Goal: Transaction & Acquisition: Purchase product/service

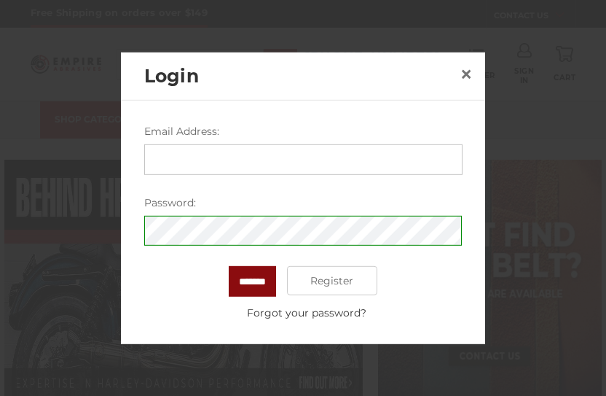
click at [259, 279] on input "*******" at bounding box center [252, 281] width 47 height 31
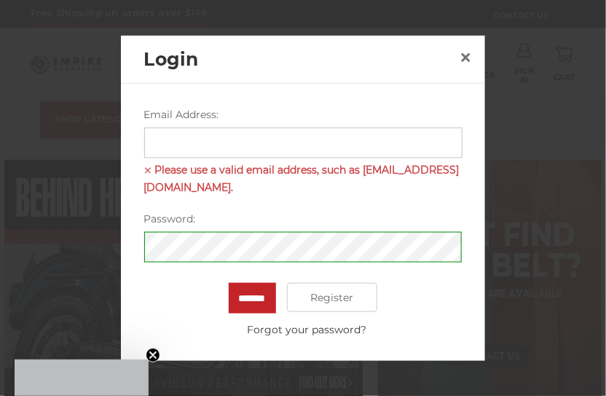
click at [168, 138] on input "Email Address:" at bounding box center [303, 142] width 318 height 31
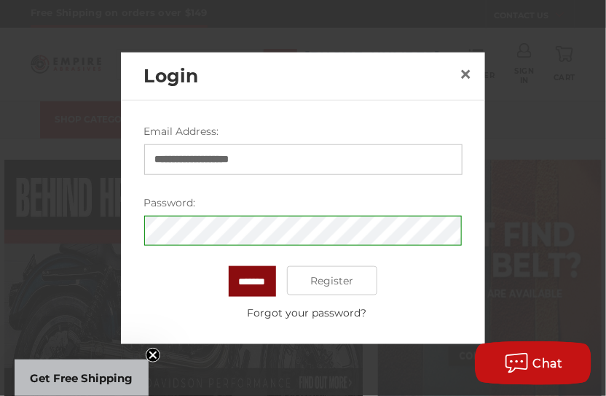
type input "**********"
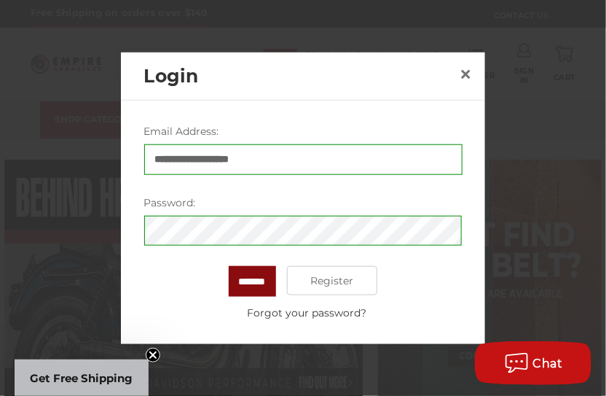
click at [246, 286] on input "*******" at bounding box center [252, 281] width 47 height 31
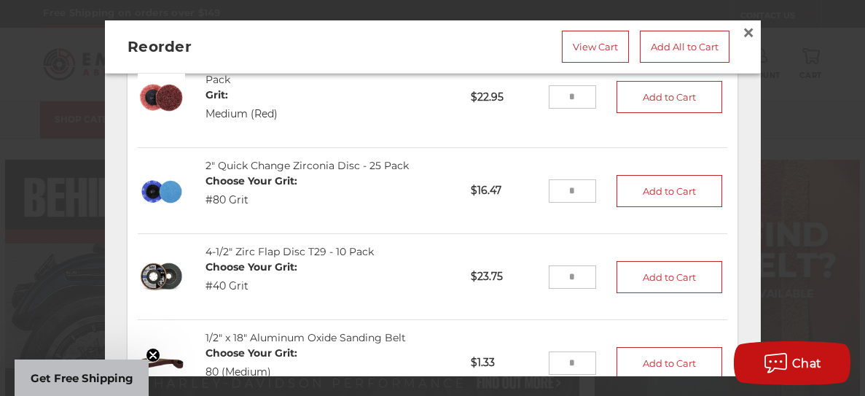
click at [573, 189] on input "tel" at bounding box center [572, 190] width 47 height 23
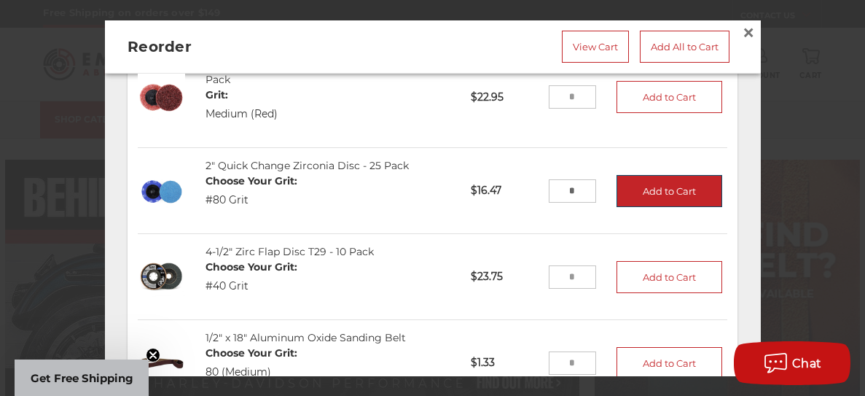
type input "*"
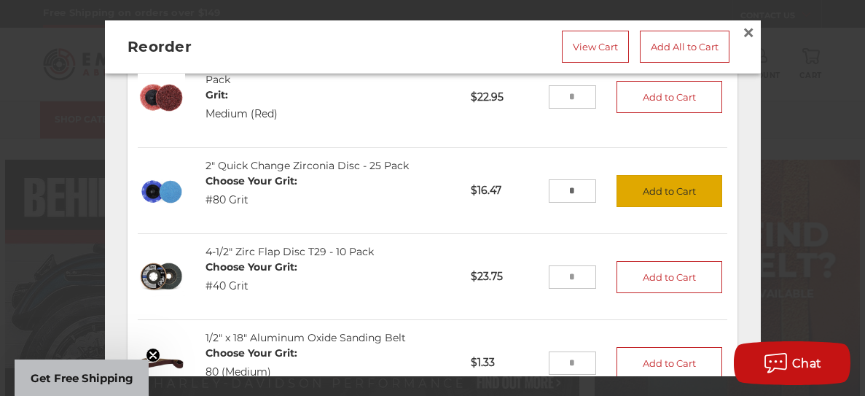
click at [654, 189] on button "Add to Cart" at bounding box center [670, 190] width 106 height 32
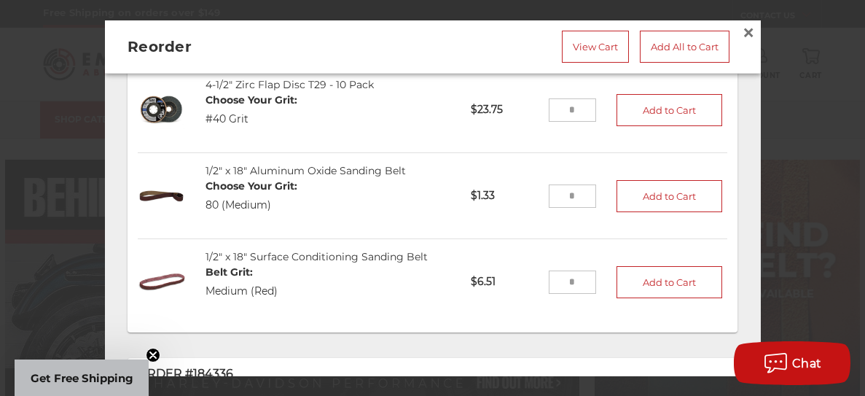
scroll to position [336, 0]
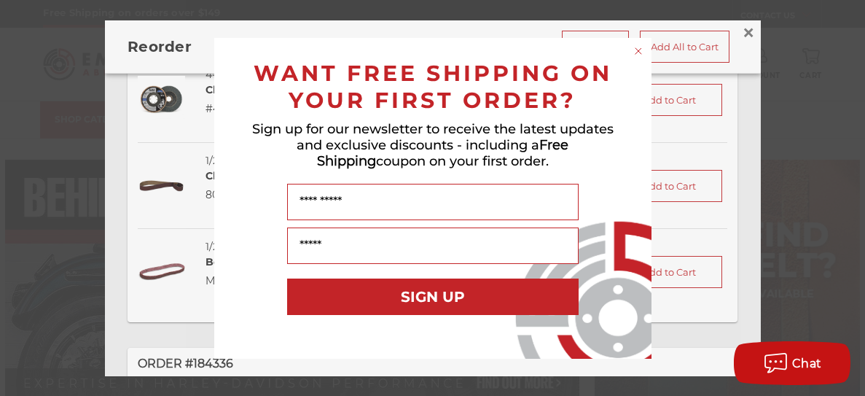
click at [638, 49] on circle "Close dialog" at bounding box center [638, 51] width 14 height 14
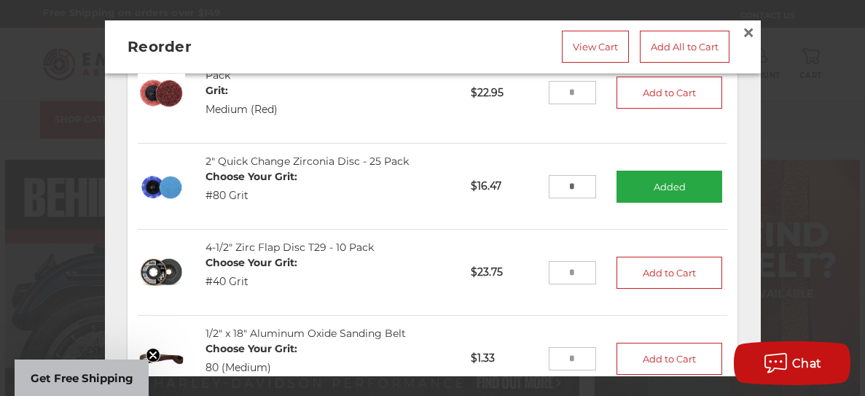
scroll to position [178, 0]
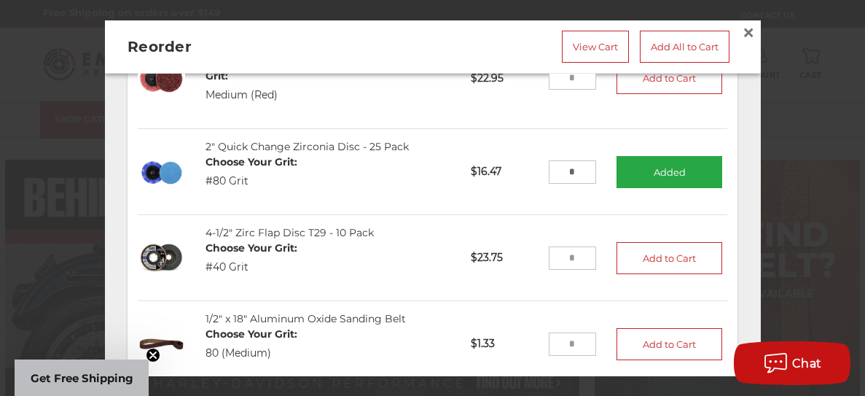
click at [572, 254] on input "tel" at bounding box center [572, 257] width 47 height 23
type input "*"
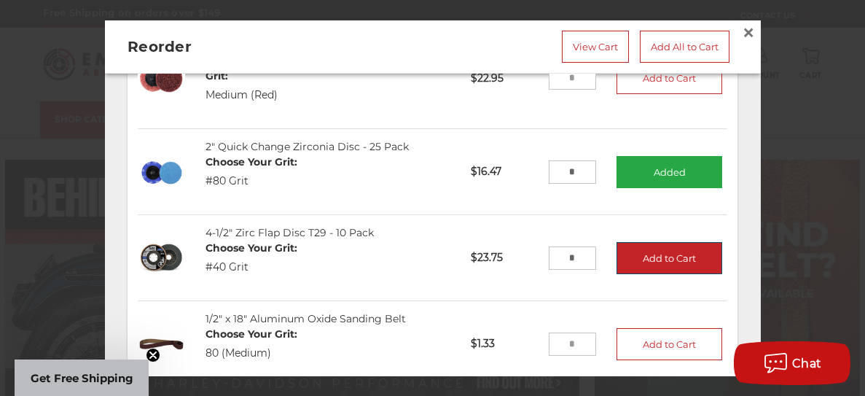
type input "*"
click at [651, 254] on button "Add to Cart" at bounding box center [670, 257] width 106 height 32
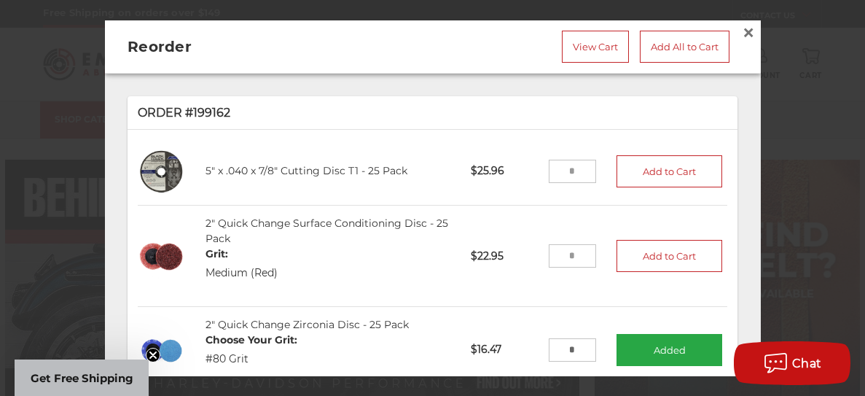
scroll to position [0, 0]
click at [597, 46] on link "View Cart" at bounding box center [595, 46] width 67 height 32
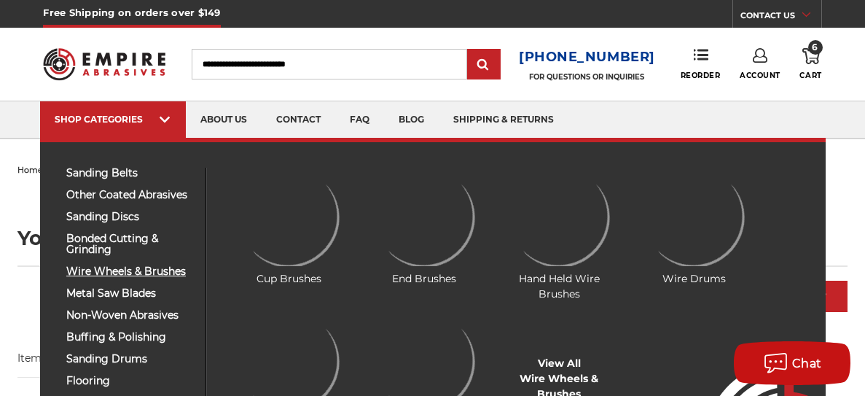
click at [116, 267] on span "wire wheels & brushes" at bounding box center [130, 271] width 128 height 11
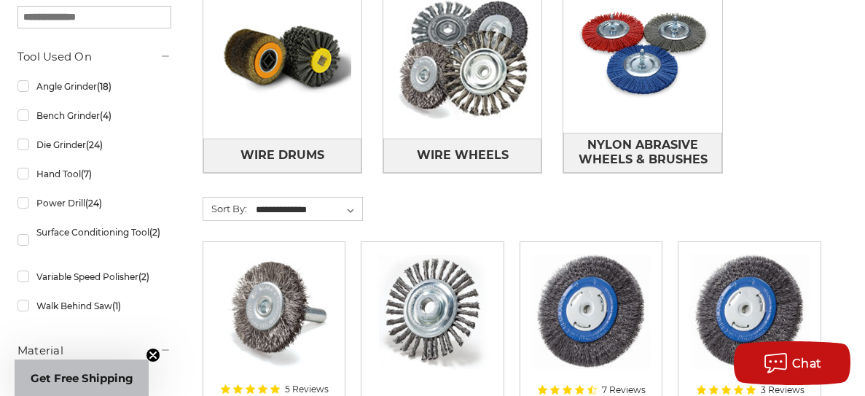
scroll to position [517, 0]
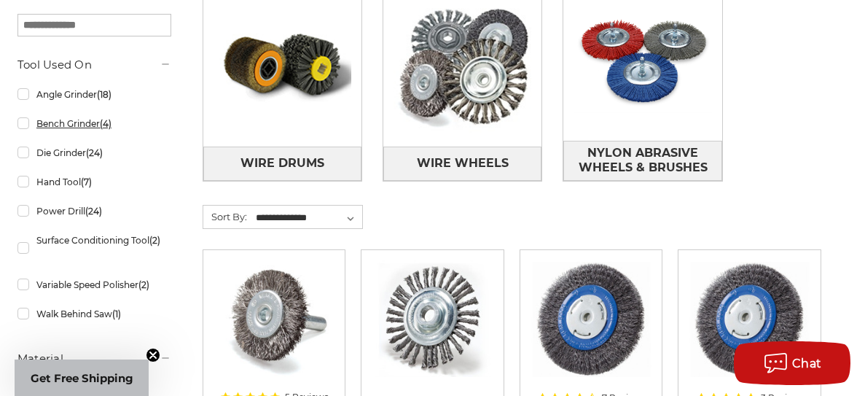
click at [53, 122] on link "Bench Grinder (4)" at bounding box center [94, 124] width 154 height 26
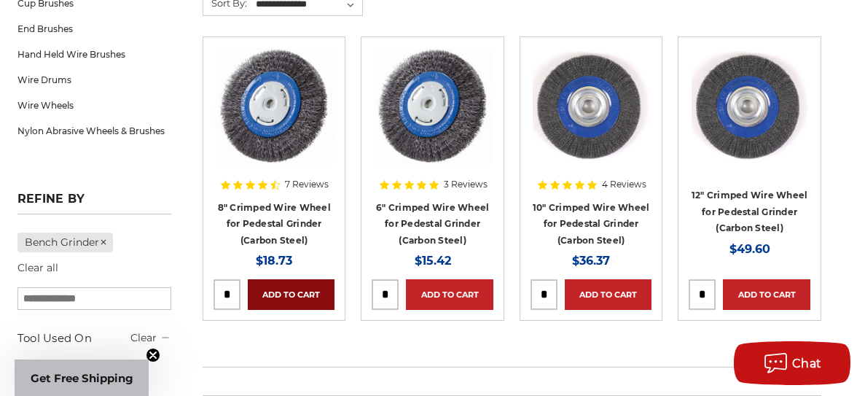
scroll to position [277, 0]
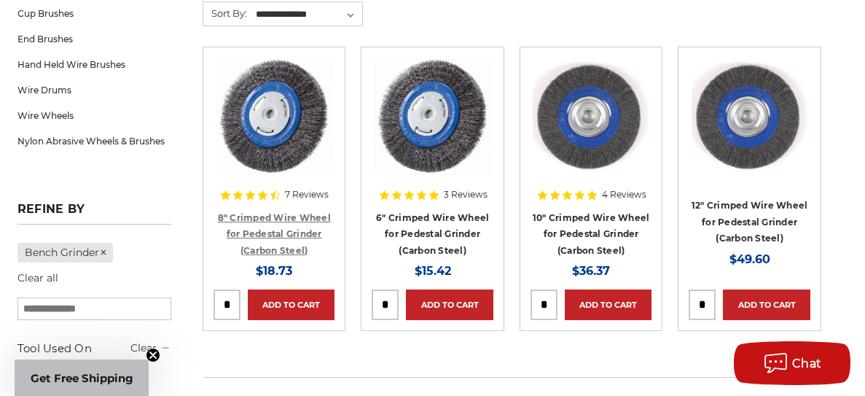
click at [264, 219] on link "8" Crimped Wire Wheel for Pedestal Grinder (Carbon Steel)" at bounding box center [274, 234] width 113 height 44
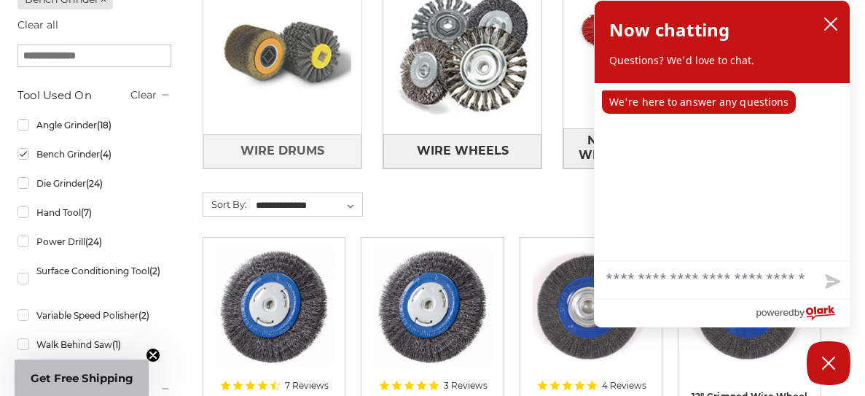
scroll to position [528, 0]
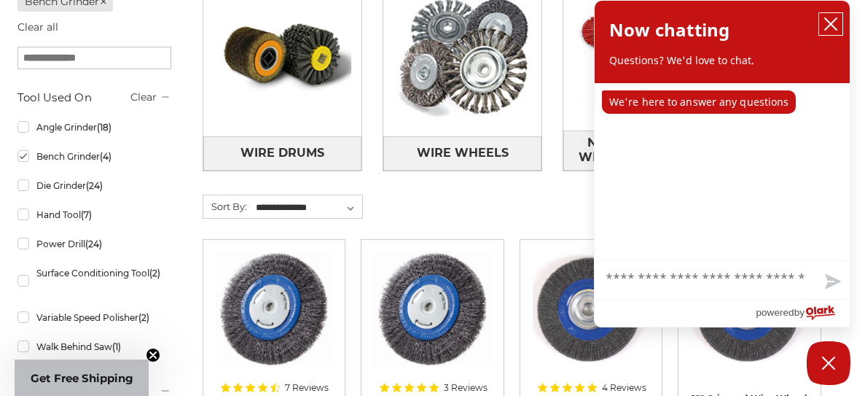
click at [832, 22] on icon "close chatbox" at bounding box center [831, 24] width 12 height 12
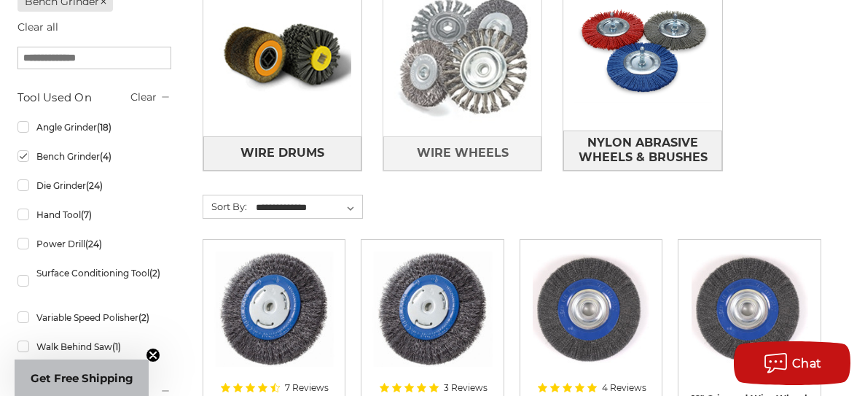
click at [501, 69] on img at bounding box center [462, 54] width 158 height 158
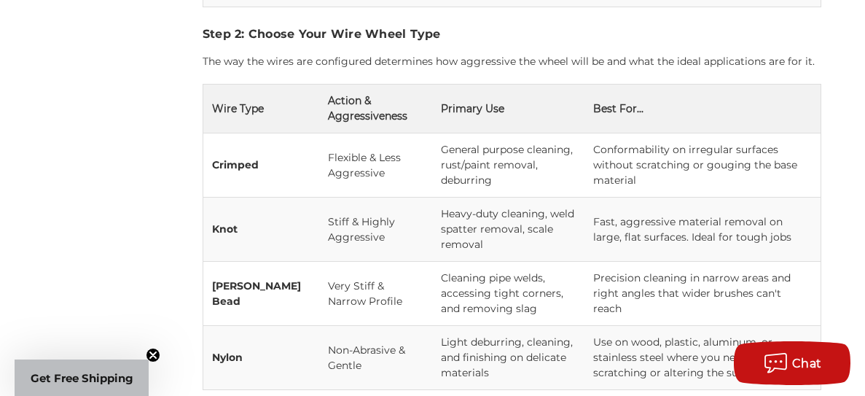
scroll to position [1880, 0]
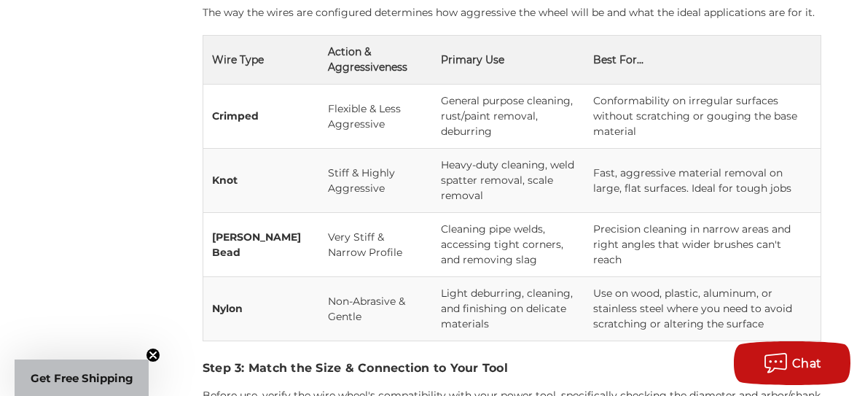
click at [222, 173] on strong "Knot" at bounding box center [225, 179] width 26 height 13
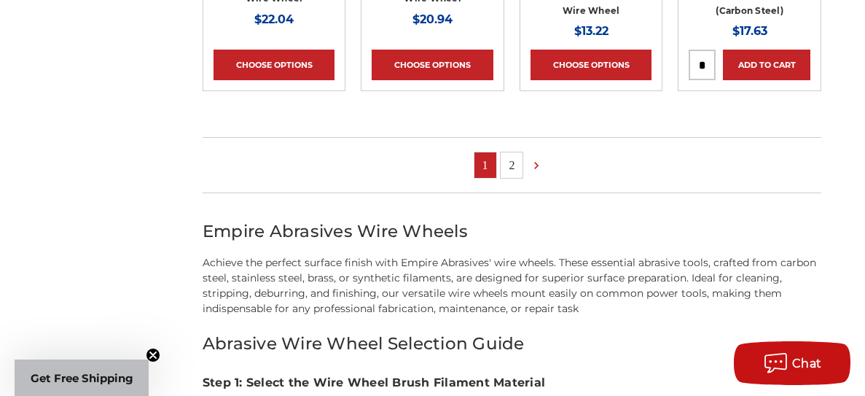
scroll to position [1160, 0]
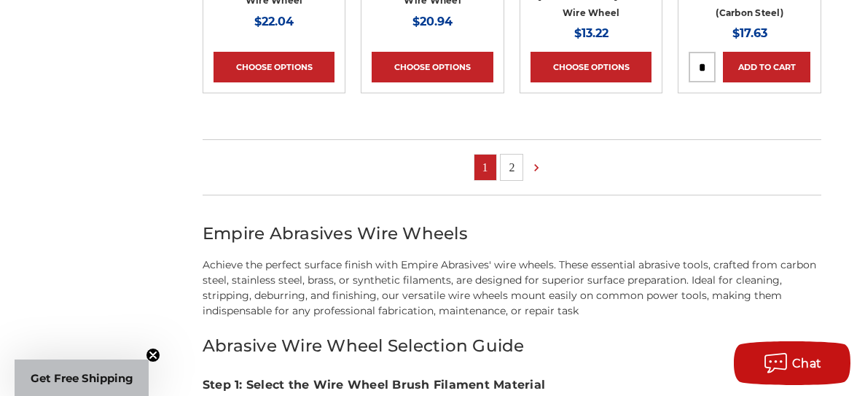
drag, startPoint x: 700, startPoint y: 182, endPoint x: 748, endPoint y: 179, distance: 48.2
click at [748, 179] on ul "1 2" at bounding box center [512, 167] width 619 height 56
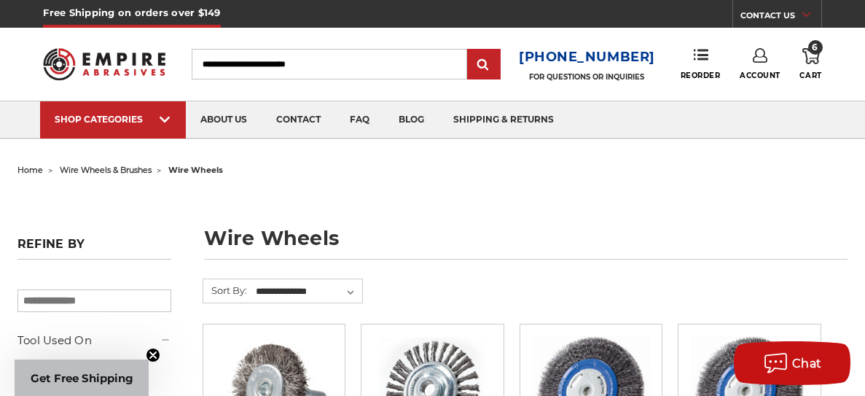
scroll to position [0, 0]
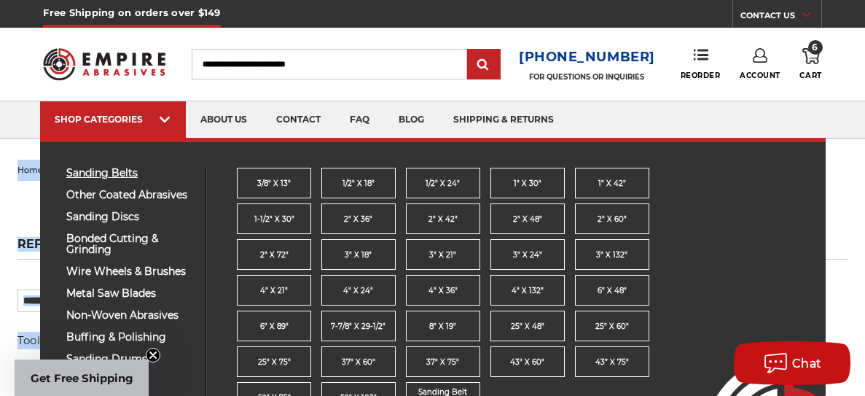
click at [93, 173] on span "sanding belts" at bounding box center [130, 173] width 128 height 11
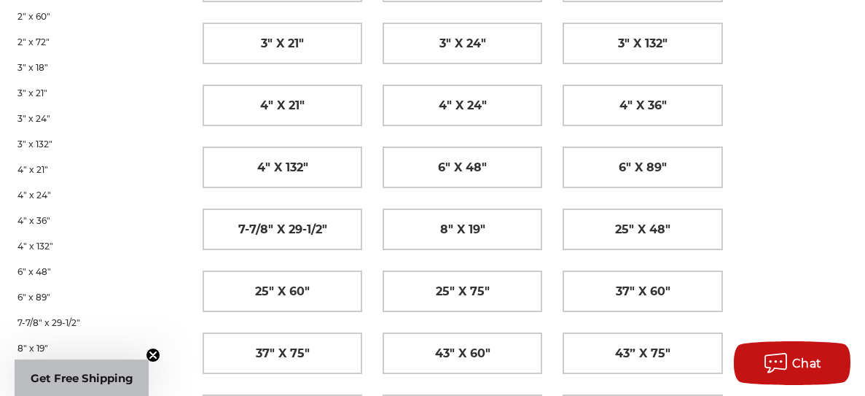
scroll to position [497, 0]
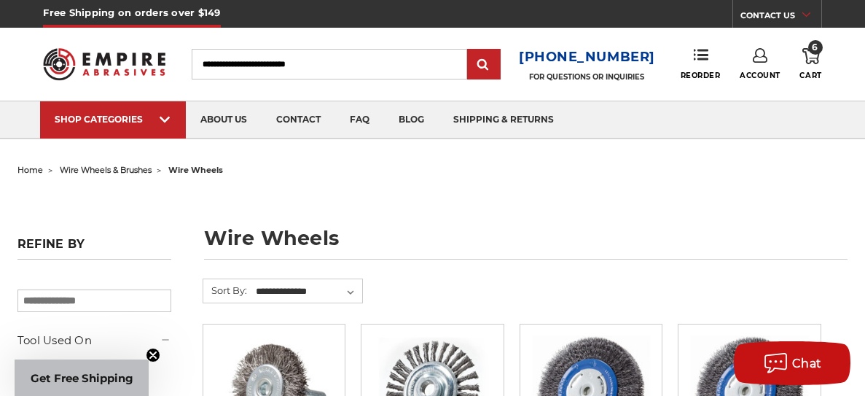
click at [808, 56] on icon at bounding box center [810, 56] width 17 height 16
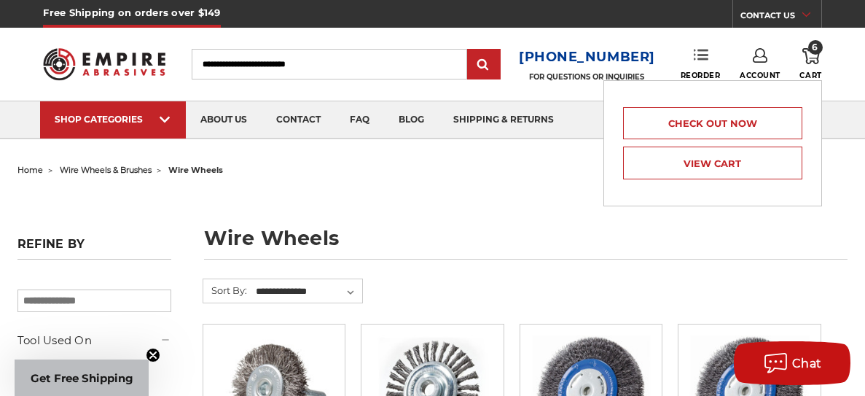
click at [699, 59] on use at bounding box center [701, 55] width 15 height 10
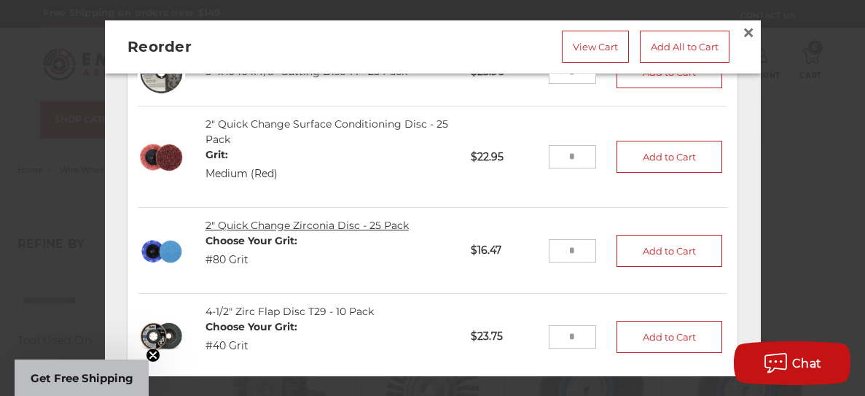
scroll to position [97, 0]
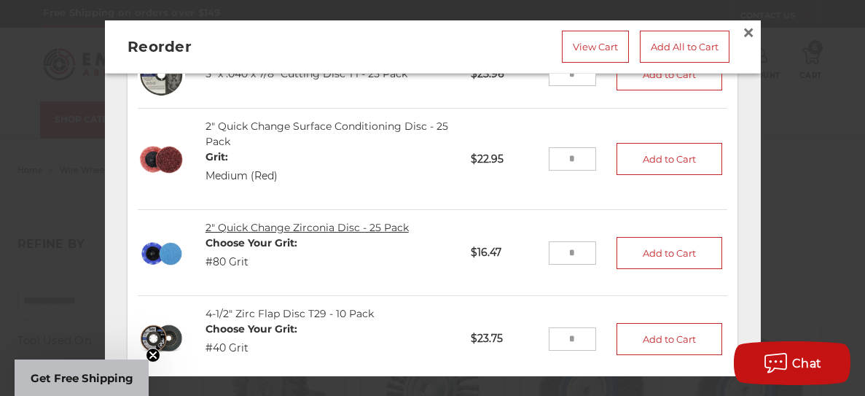
click at [229, 227] on link "2" Quick Change Zirconia Disc - 25 Pack" at bounding box center [307, 227] width 203 height 13
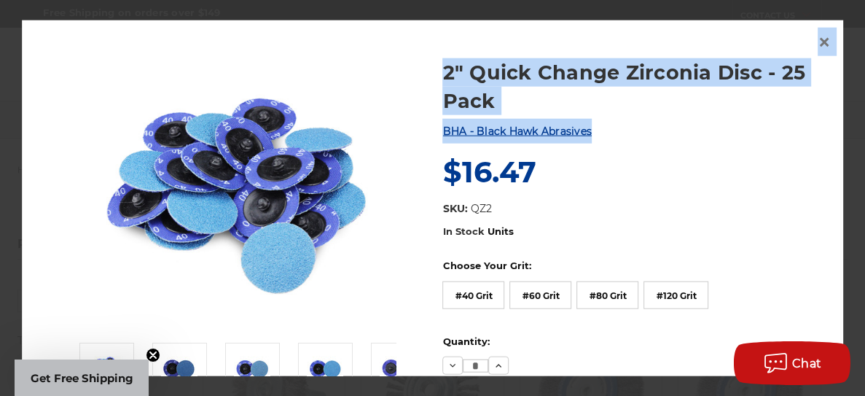
drag, startPoint x: 809, startPoint y: 125, endPoint x: 804, endPoint y: 141, distance: 17.5
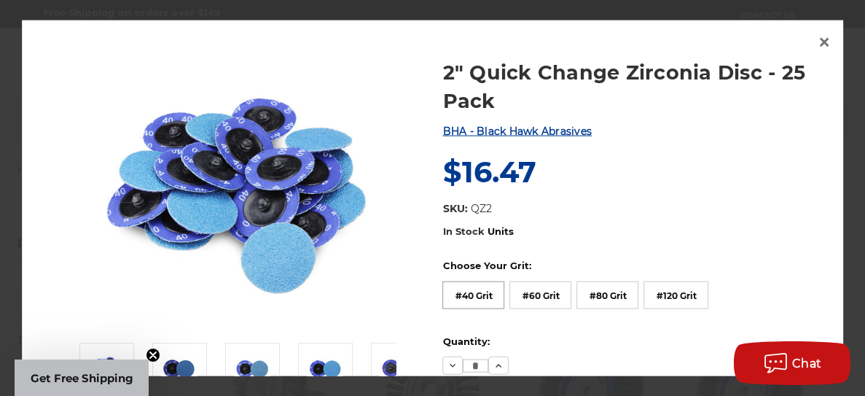
click at [459, 295] on label "#40 Grit" at bounding box center [474, 295] width 62 height 28
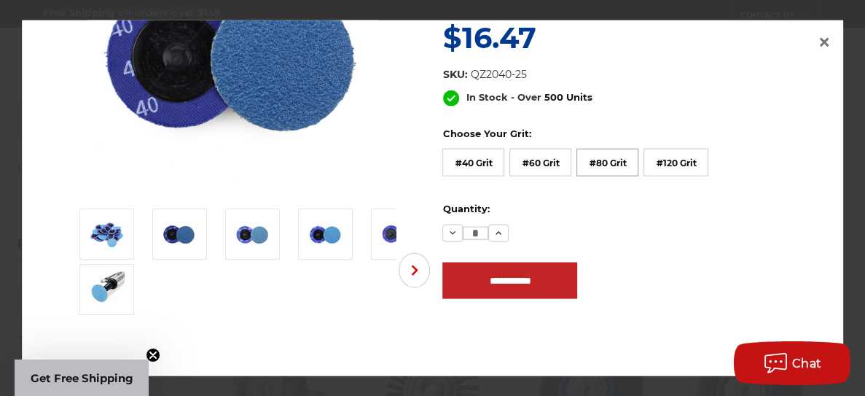
scroll to position [155, 0]
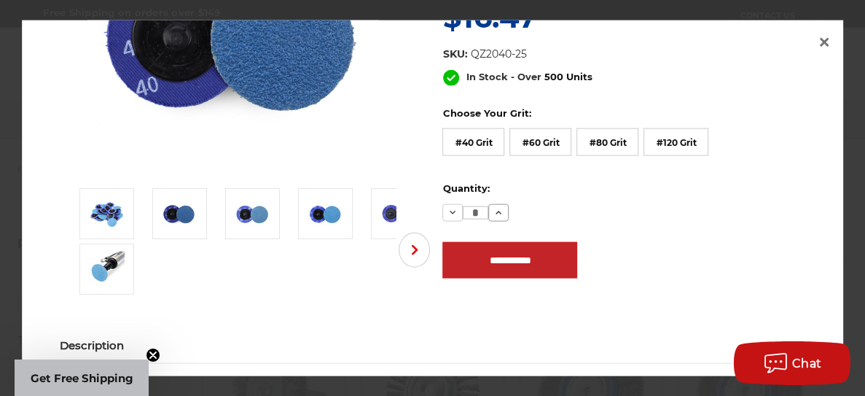
click at [499, 211] on use at bounding box center [499, 213] width 6 height 4
type input "*"
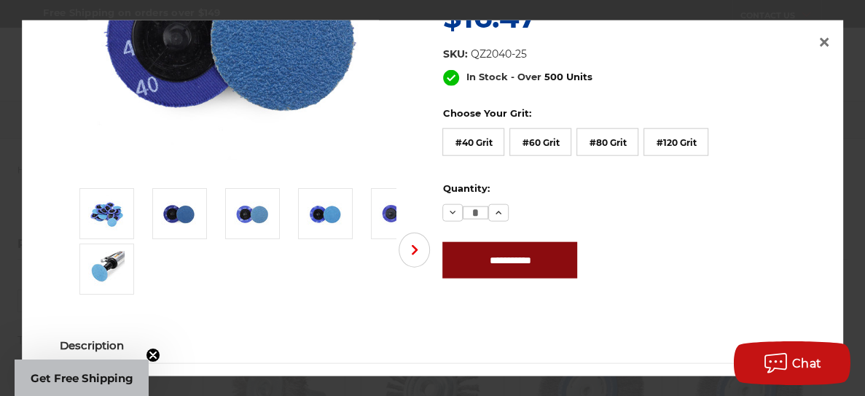
click at [496, 260] on input "**********" at bounding box center [510, 260] width 135 height 36
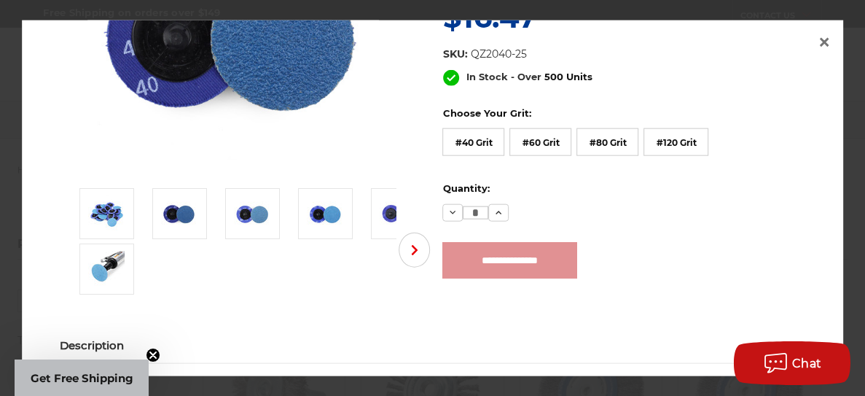
type input "**********"
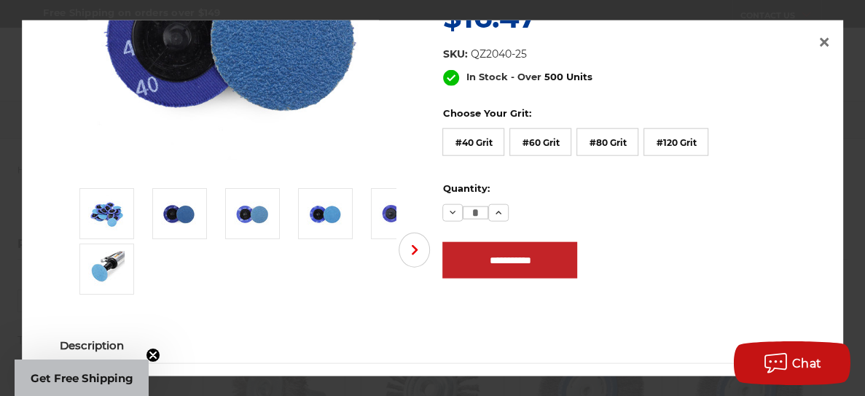
scroll to position [0, 0]
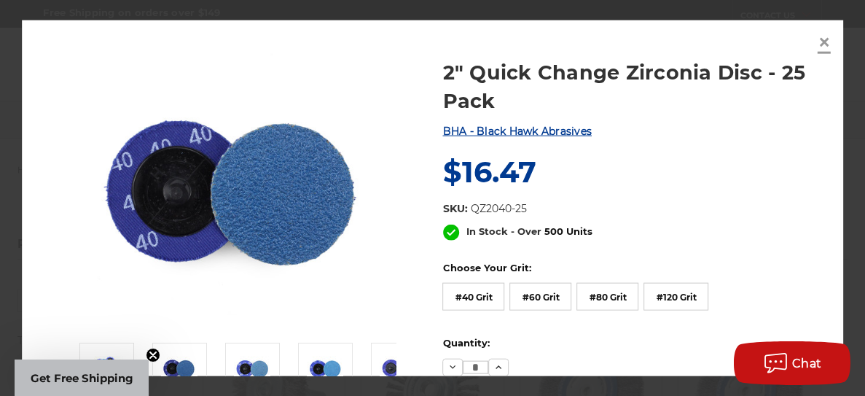
click at [826, 39] on span "×" at bounding box center [824, 42] width 13 height 28
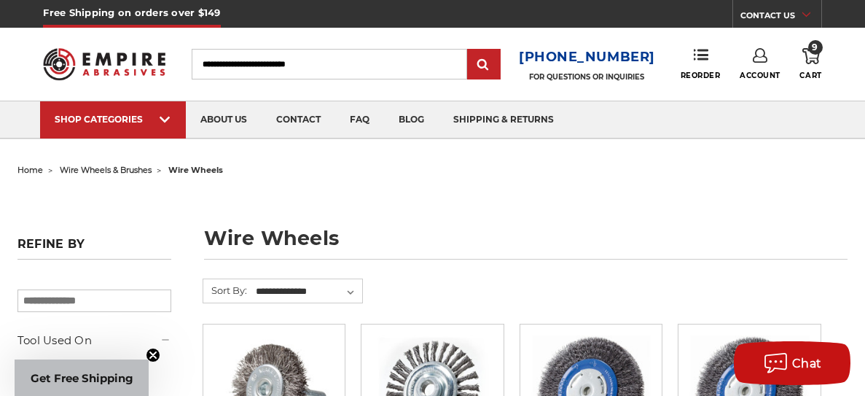
click at [813, 55] on icon at bounding box center [810, 56] width 17 height 16
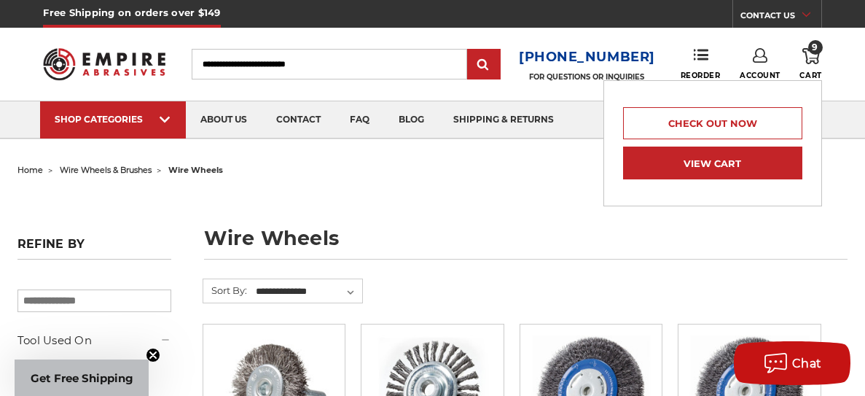
click at [666, 168] on link "View Cart" at bounding box center [712, 162] width 179 height 33
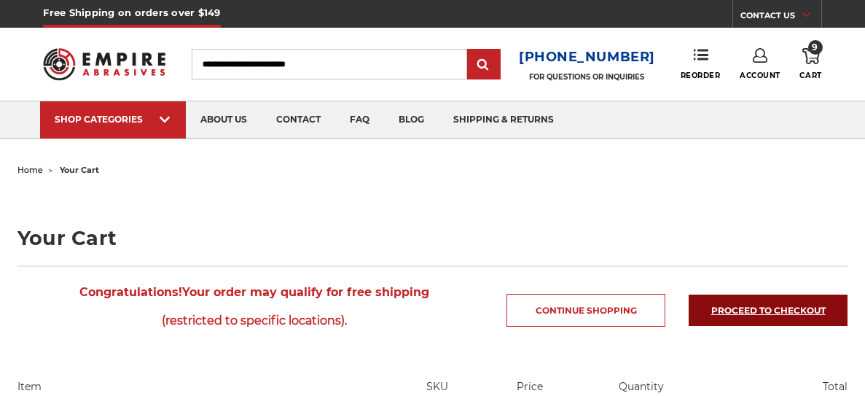
drag, startPoint x: 734, startPoint y: 310, endPoint x: 491, endPoint y: 275, distance: 245.1
click at [733, 309] on link "Proceed to checkout" at bounding box center [768, 309] width 159 height 31
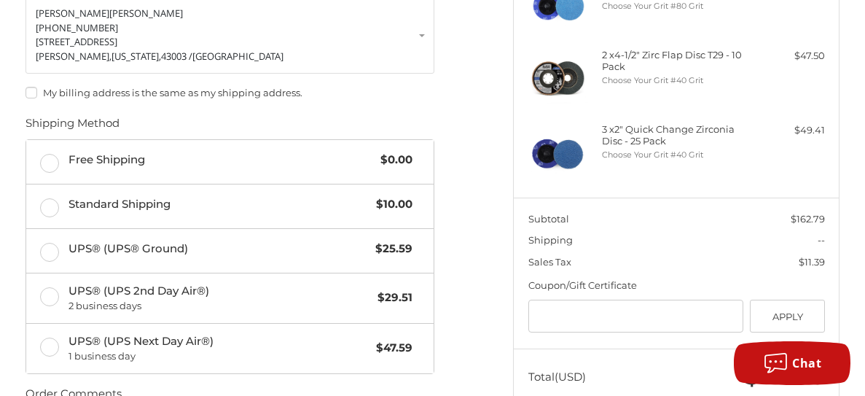
scroll to position [254, 0]
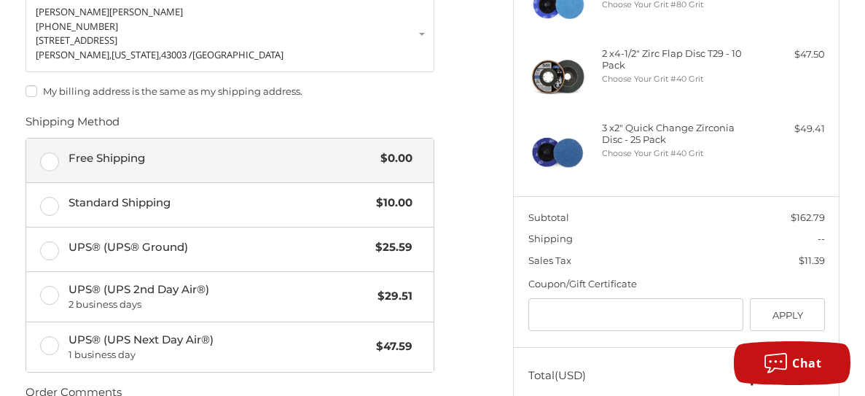
click at [54, 155] on label "Free Shipping $0.00" at bounding box center [230, 160] width 408 height 44
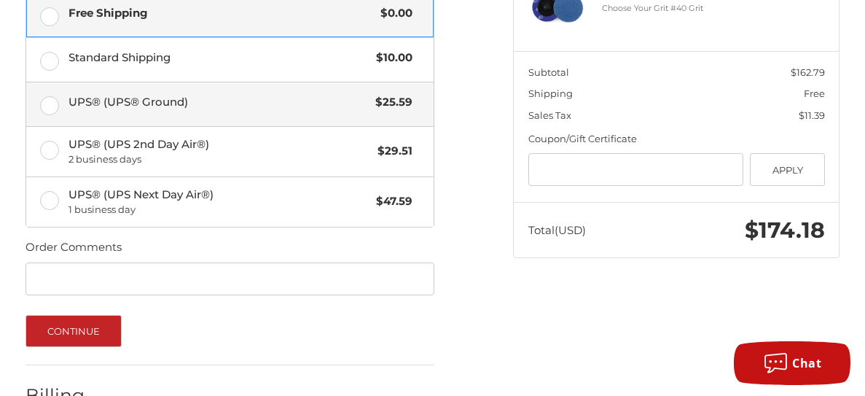
scroll to position [491, 0]
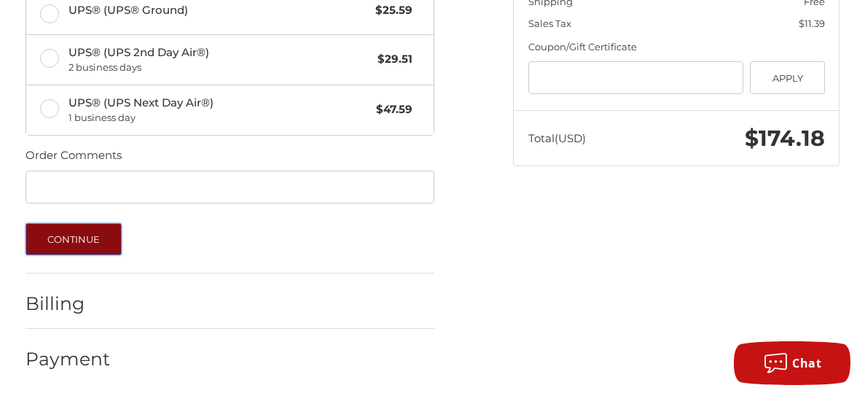
click at [65, 239] on button "Continue" at bounding box center [74, 239] width 97 height 32
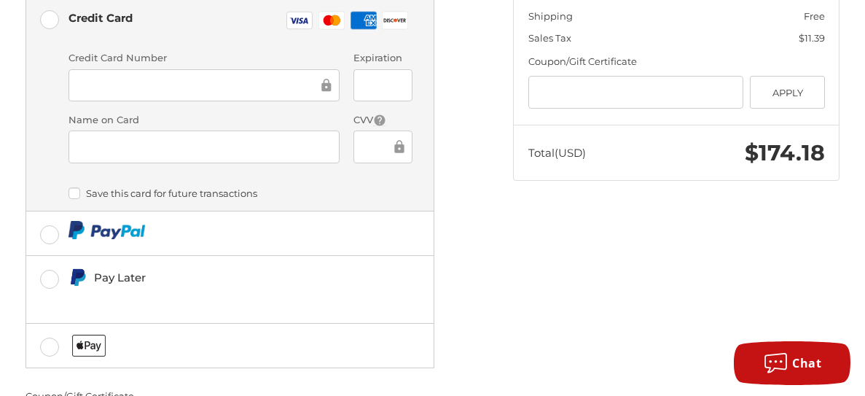
scroll to position [477, 0]
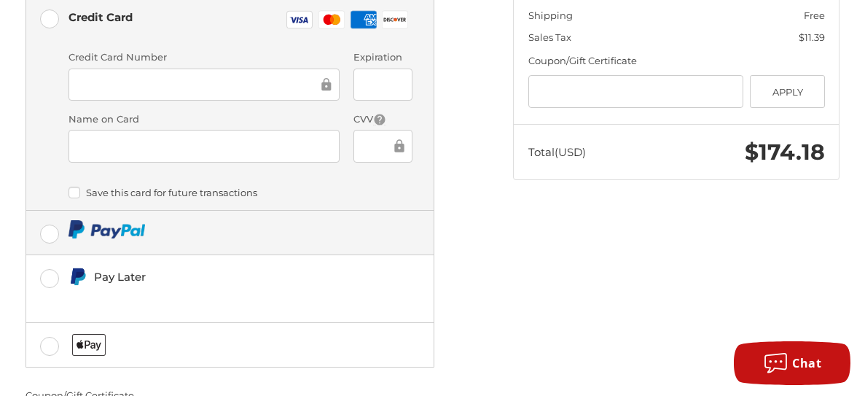
click at [52, 211] on label at bounding box center [230, 233] width 408 height 44
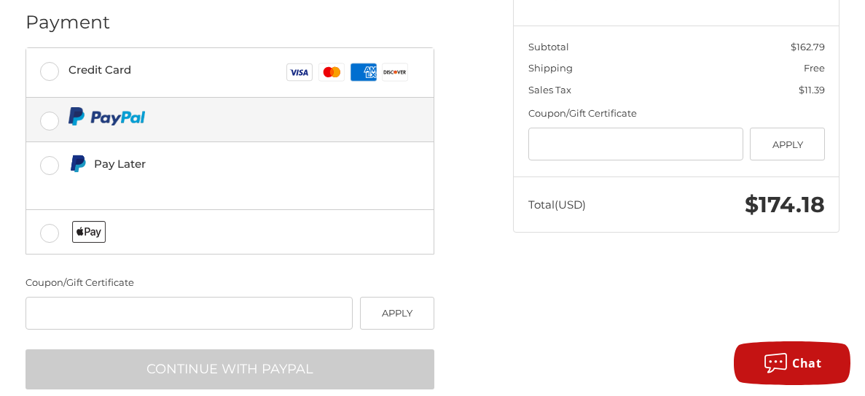
scroll to position [419, 0]
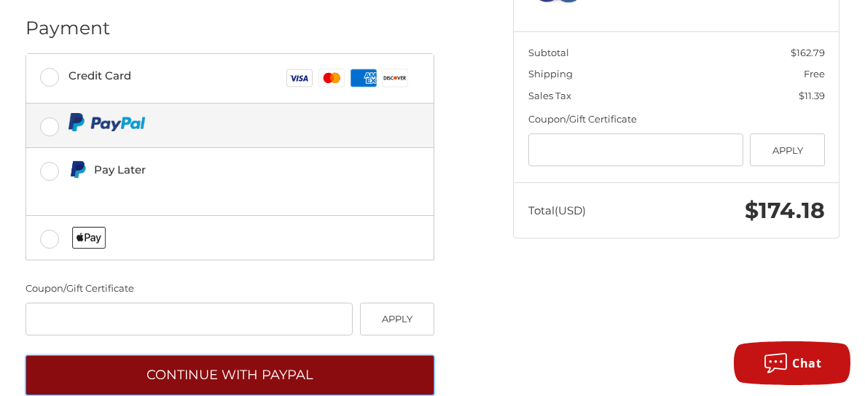
click at [375, 355] on button "Continue with PayPal" at bounding box center [231, 375] width 410 height 40
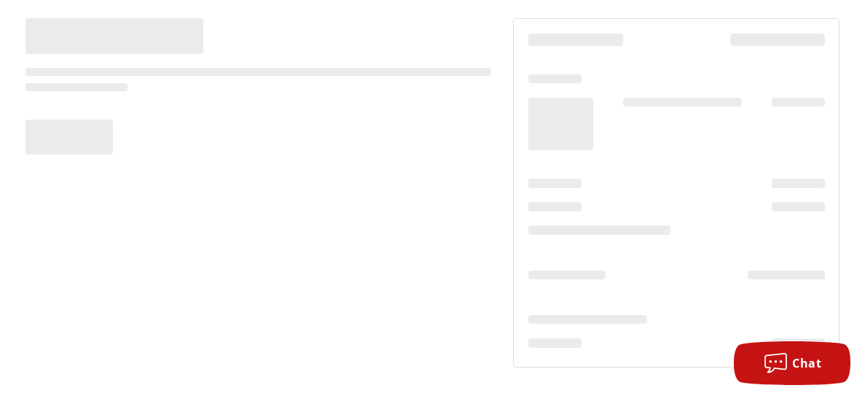
scroll to position [125, 0]
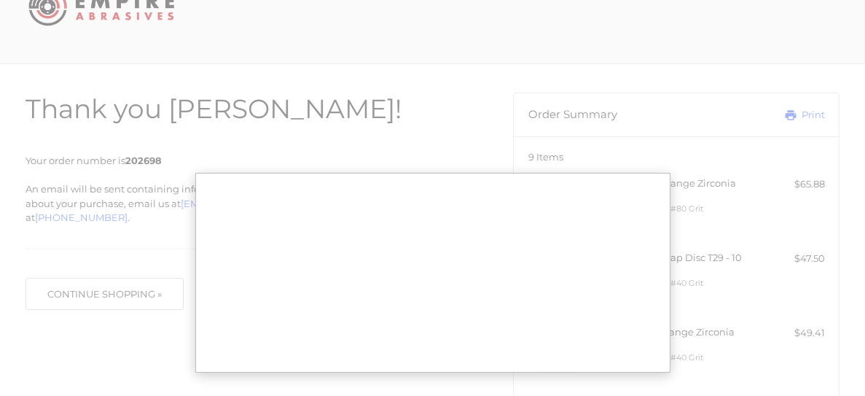
scroll to position [24, 0]
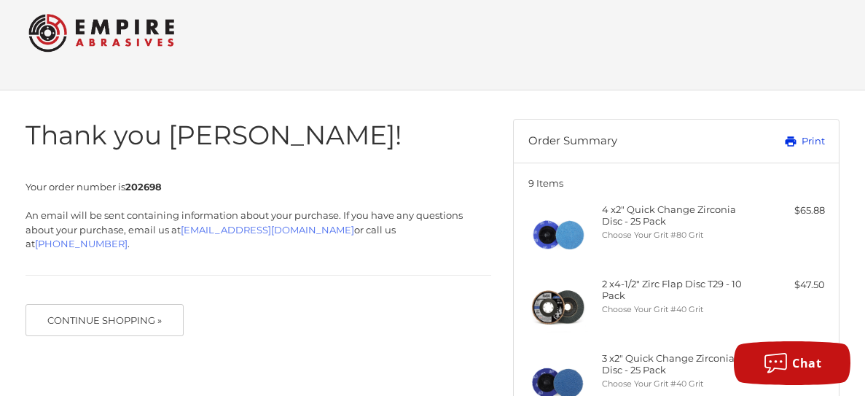
click at [808, 139] on link "Print" at bounding box center [778, 141] width 93 height 15
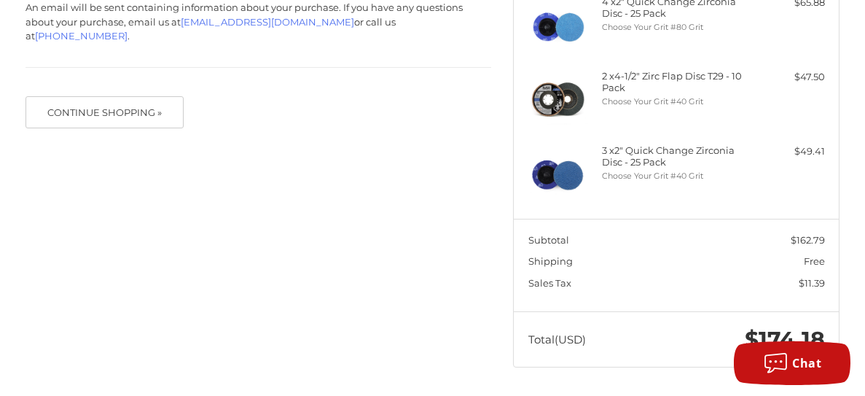
scroll to position [0, 0]
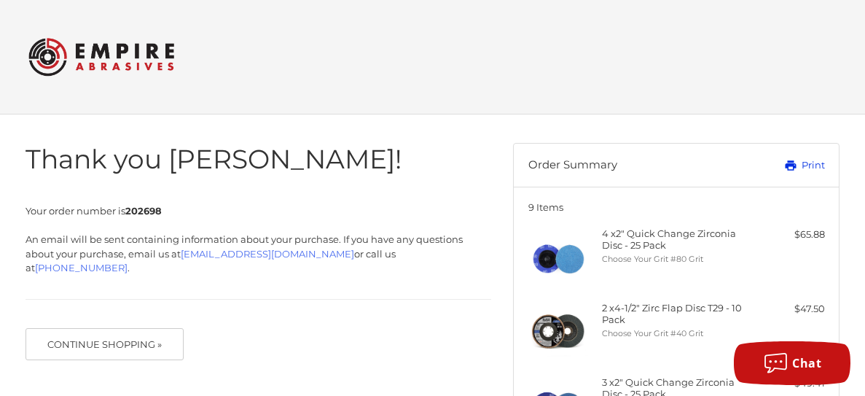
click at [797, 163] on link "Print" at bounding box center [778, 165] width 93 height 15
